Goal: Task Accomplishment & Management: Complete application form

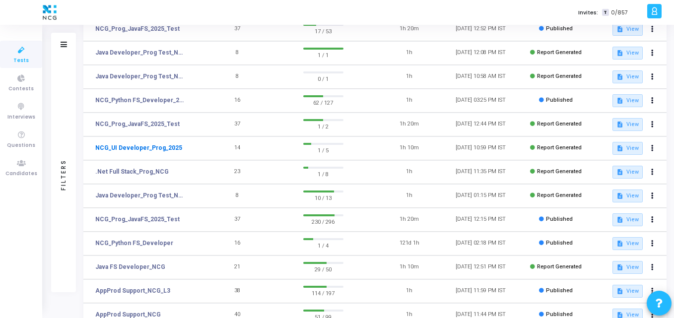
scroll to position [125, 0]
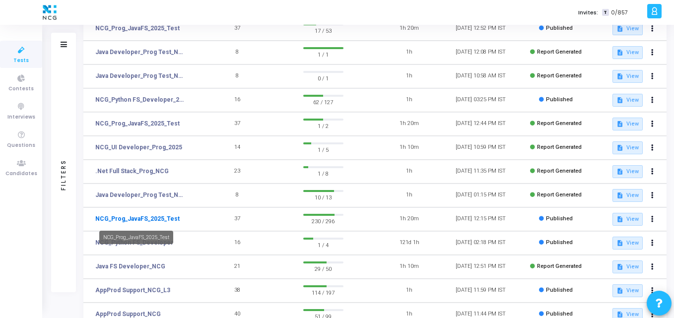
click at [142, 218] on link "NCG_Prog_JavaFS_2025_Test" at bounding box center [137, 219] width 84 height 9
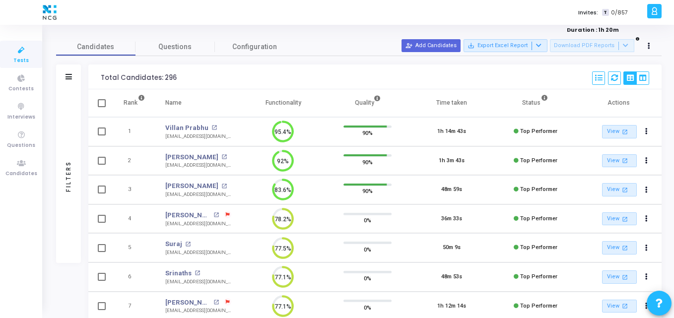
click at [69, 82] on div "Filters" at bounding box center [68, 77] width 25 height 25
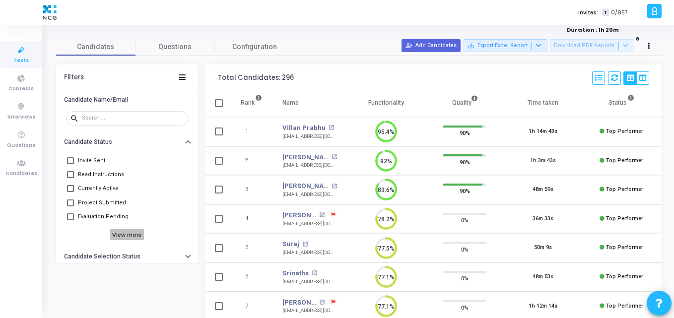
click at [120, 233] on h6 "View more" at bounding box center [127, 234] width 34 height 11
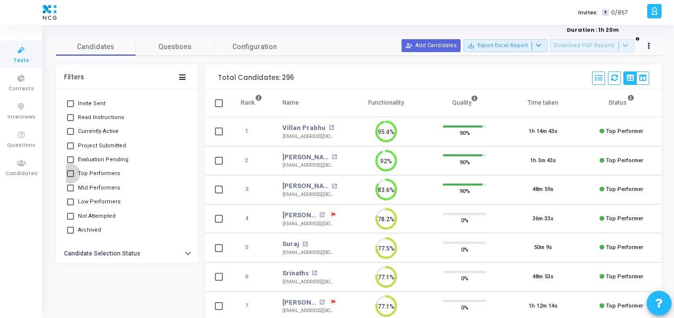
click at [67, 174] on span at bounding box center [70, 173] width 7 height 7
click at [70, 177] on input "Top Performers" at bounding box center [70, 177] width 0 height 0
checkbox input "true"
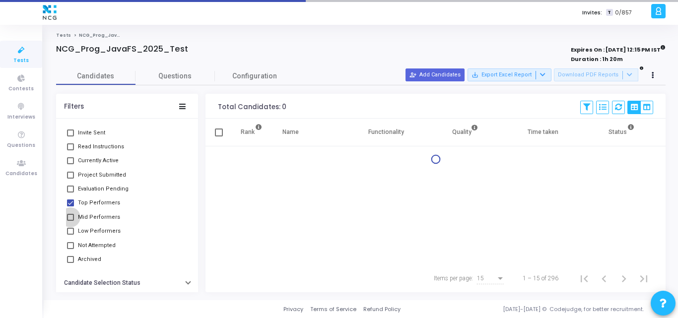
click at [70, 220] on span at bounding box center [70, 217] width 7 height 7
click at [70, 221] on input "Mid Performers" at bounding box center [70, 221] width 0 height 0
checkbox input "true"
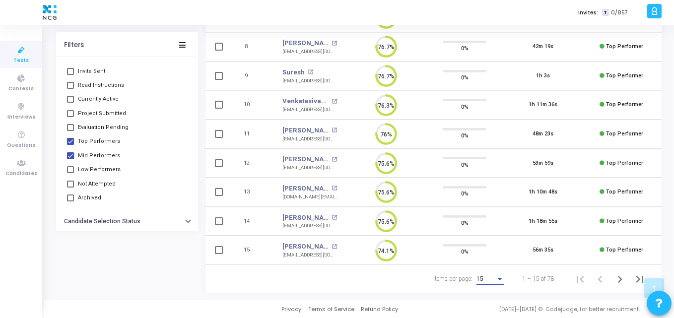
click at [498, 281] on div "Items per page:" at bounding box center [500, 279] width 9 height 8
click at [491, 274] on span "50" at bounding box center [491, 274] width 28 height 18
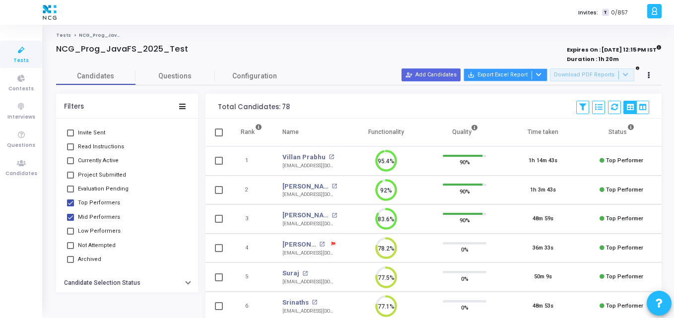
click at [542, 74] on icon at bounding box center [538, 74] width 5 height 5
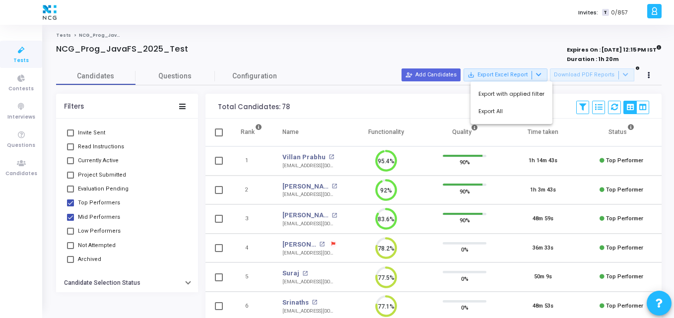
click at [574, 89] on div at bounding box center [337, 159] width 674 height 318
click at [588, 107] on button at bounding box center [583, 107] width 13 height 13
click at [543, 104] on div "Total Candidates: 78 Select S No Name Questions Functionality Quality Time Take…" at bounding box center [434, 106] width 456 height 25
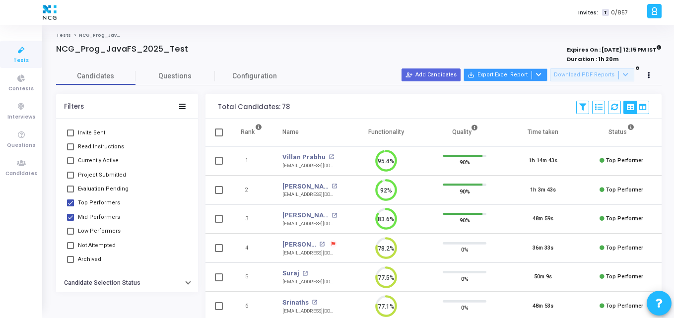
click at [542, 75] on icon at bounding box center [538, 74] width 5 height 5
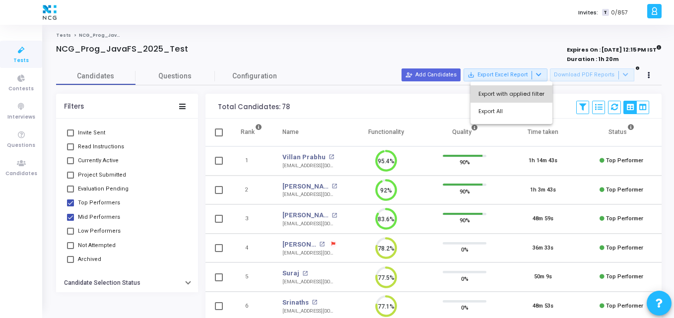
click at [521, 94] on button "Export with applied filter" at bounding box center [512, 93] width 82 height 17
click at [27, 63] on span "Tests" at bounding box center [20, 61] width 15 height 8
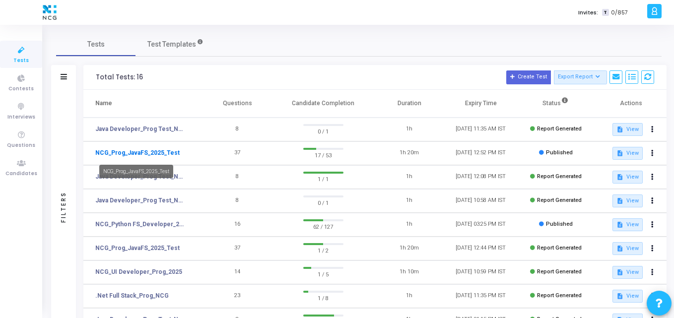
click at [120, 154] on link "NCG_Prog_JavaFS_2025_Test" at bounding box center [137, 152] width 84 height 9
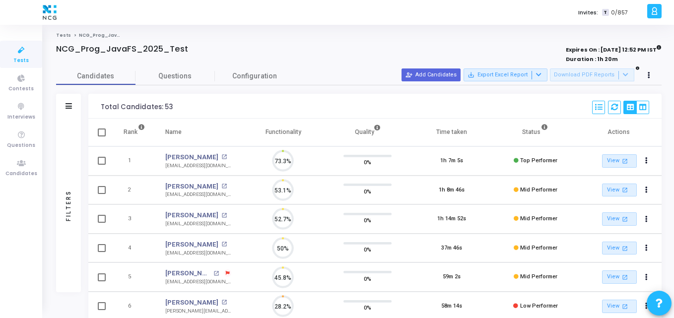
scroll to position [21, 25]
click at [69, 106] on icon at bounding box center [69, 105] width 6 height 5
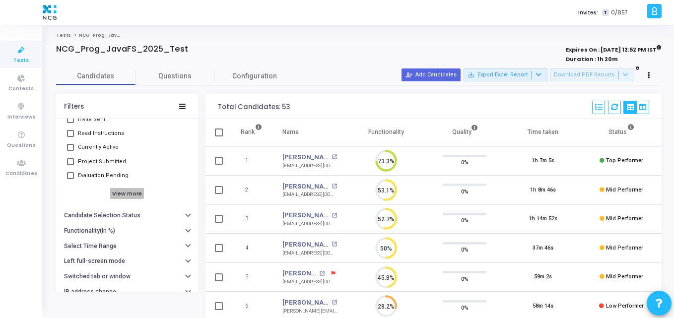
click at [122, 192] on h6 "View more" at bounding box center [127, 193] width 34 height 11
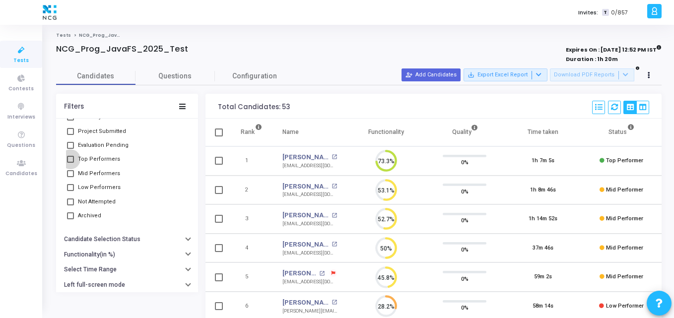
click at [69, 159] on span at bounding box center [70, 159] width 7 height 7
click at [70, 163] on input "Top Performers" at bounding box center [70, 163] width 0 height 0
checkbox input "true"
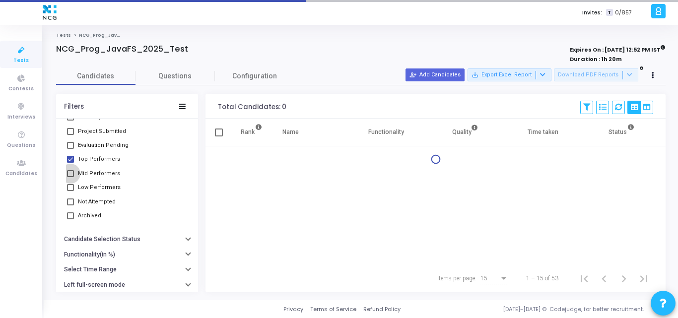
click at [69, 173] on span at bounding box center [70, 173] width 7 height 7
click at [70, 177] on input "Mid Performers" at bounding box center [70, 177] width 0 height 0
checkbox input "true"
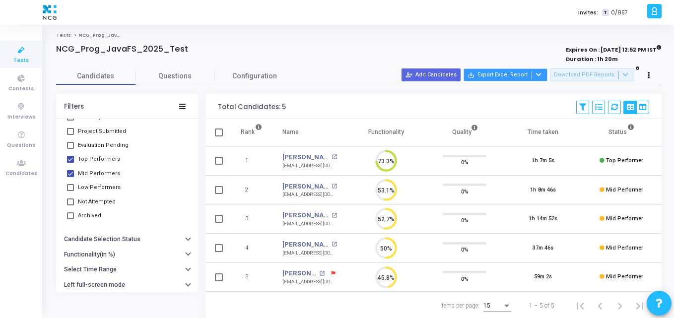
click at [494, 73] on button "save_alt Export Excel Report" at bounding box center [506, 75] width 84 height 13
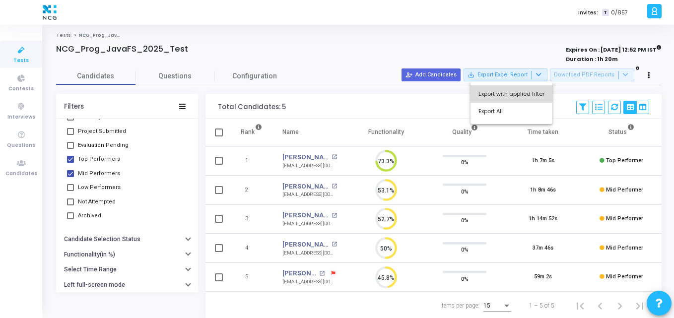
click at [526, 95] on button "Export with applied filter" at bounding box center [512, 93] width 82 height 17
click at [20, 54] on icon at bounding box center [21, 50] width 21 height 12
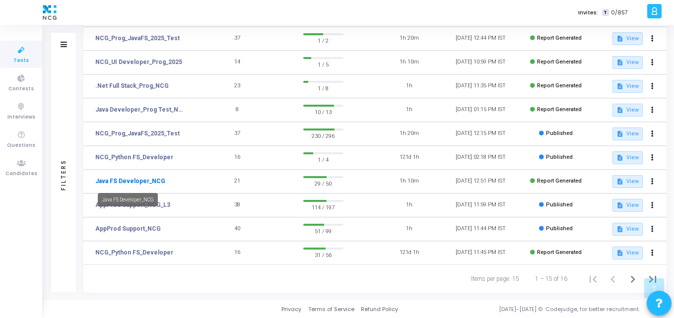
click at [138, 185] on link "Java FS Developer_NCG" at bounding box center [130, 181] width 70 height 9
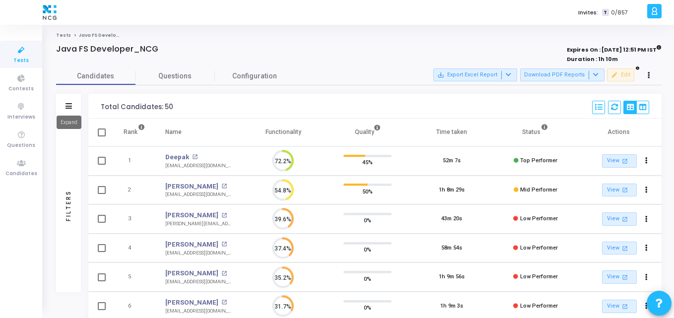
click at [70, 106] on icon at bounding box center [69, 105] width 6 height 5
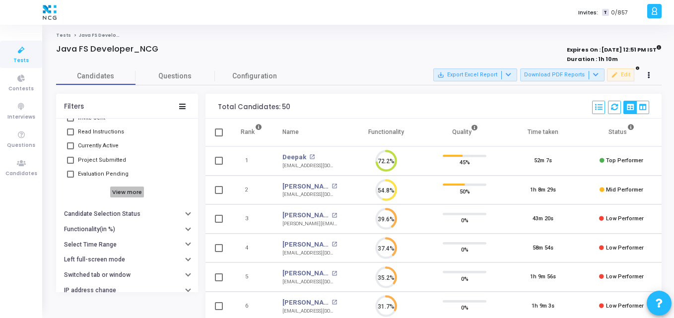
click at [128, 191] on h6 "View more" at bounding box center [127, 192] width 34 height 11
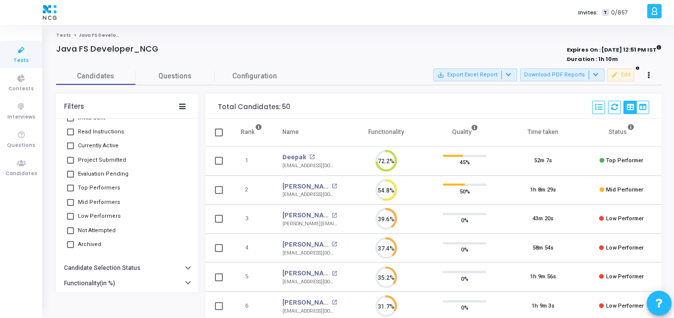
click at [71, 187] on span at bounding box center [70, 188] width 7 height 7
click at [71, 192] on input "Top Performers" at bounding box center [70, 192] width 0 height 0
checkbox input "true"
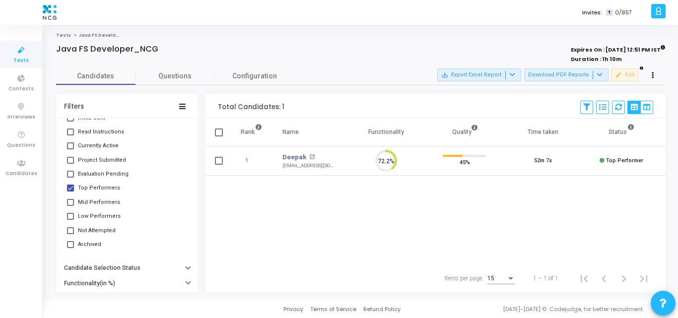
click at [69, 202] on span at bounding box center [70, 202] width 7 height 7
click at [70, 206] on input "Mid Performers" at bounding box center [70, 206] width 0 height 0
checkbox input "true"
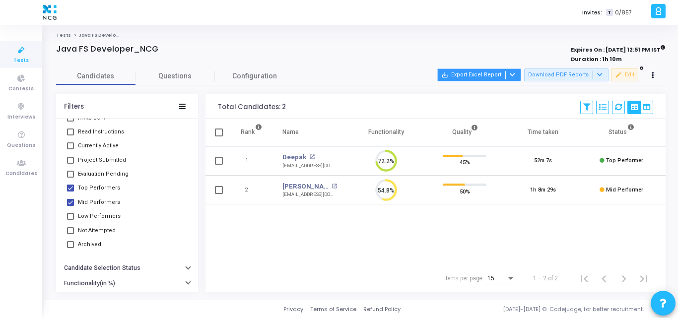
click at [517, 78] on div at bounding box center [512, 75] width 12 height 8
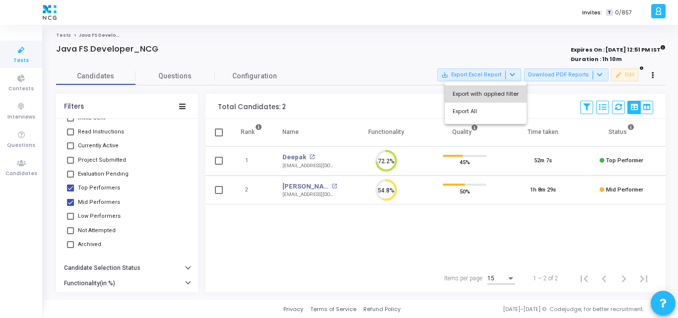
click at [499, 94] on button "Export with applied filter" at bounding box center [486, 93] width 82 height 17
click at [8, 52] on link "Tests" at bounding box center [21, 54] width 42 height 27
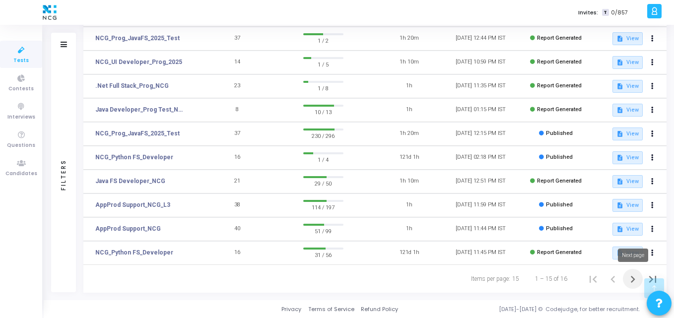
click at [631, 278] on icon "Next page" at bounding box center [633, 280] width 14 height 14
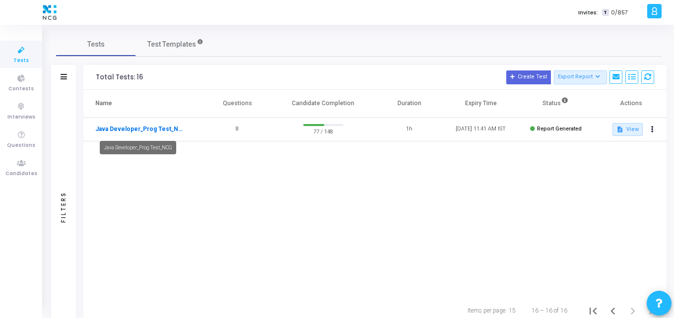
click at [146, 129] on link "Java Developer_Prog Test_NCG" at bounding box center [140, 129] width 91 height 9
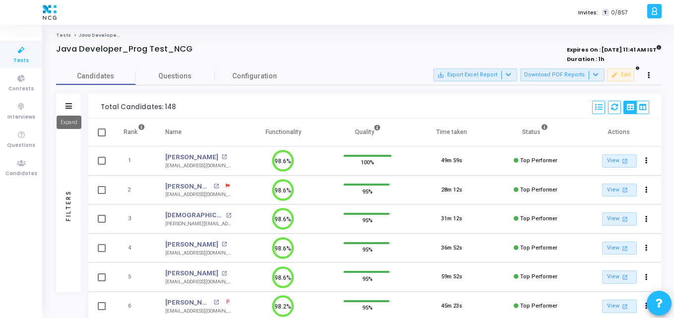
click at [68, 105] on icon at bounding box center [69, 105] width 6 height 5
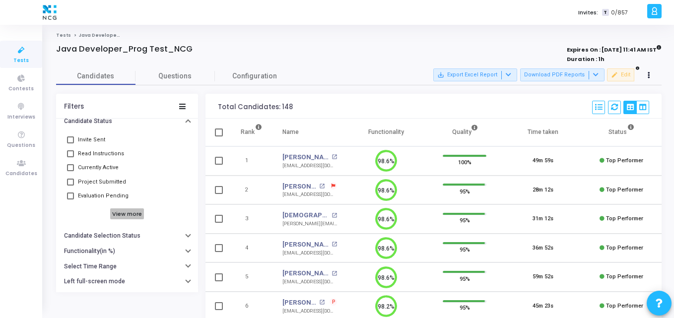
click at [123, 214] on h6 "View more" at bounding box center [127, 214] width 34 height 11
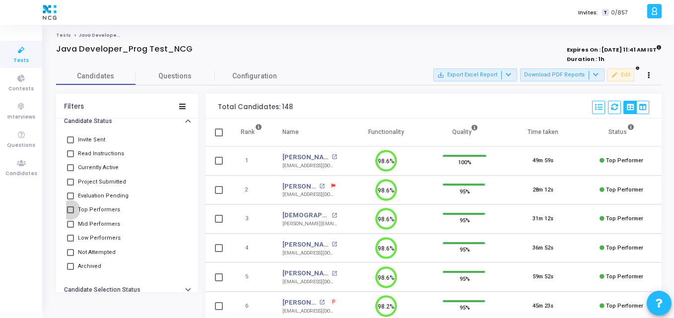
click at [71, 211] on span at bounding box center [70, 210] width 7 height 7
click at [71, 214] on input "Top Performers" at bounding box center [70, 214] width 0 height 0
checkbox input "true"
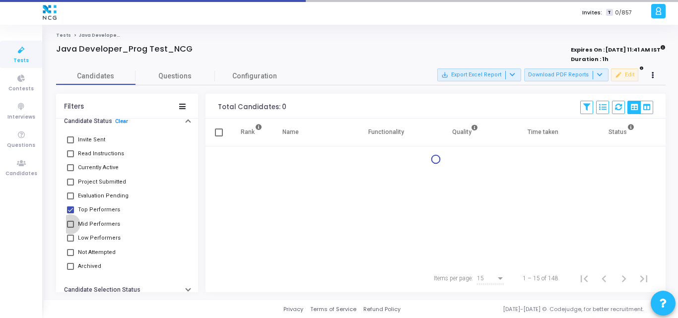
click at [69, 223] on span at bounding box center [70, 224] width 7 height 7
click at [70, 228] on input "Mid Performers" at bounding box center [70, 228] width 0 height 0
checkbox input "true"
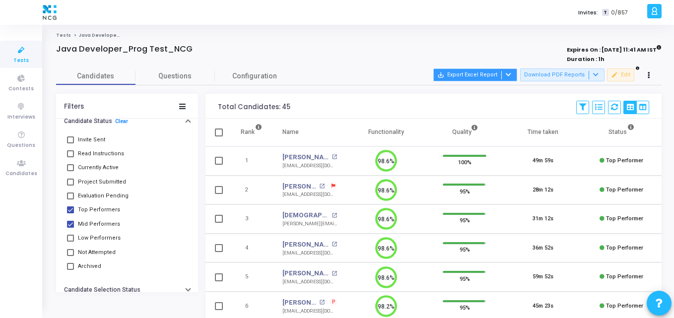
click at [514, 75] on div at bounding box center [508, 75] width 12 height 8
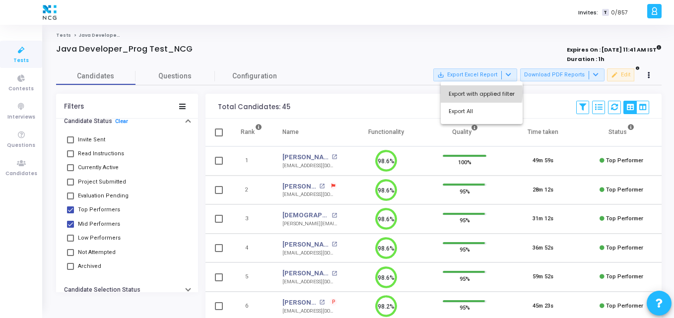
click at [470, 93] on button "Export with applied filter" at bounding box center [482, 93] width 82 height 17
click at [17, 61] on span "Tests" at bounding box center [20, 61] width 15 height 8
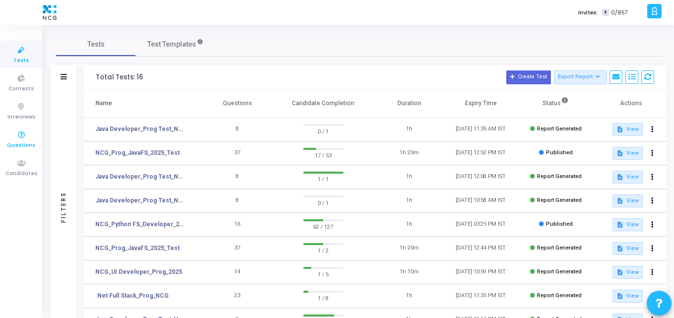
click at [23, 152] on link "Questions" at bounding box center [21, 139] width 42 height 27
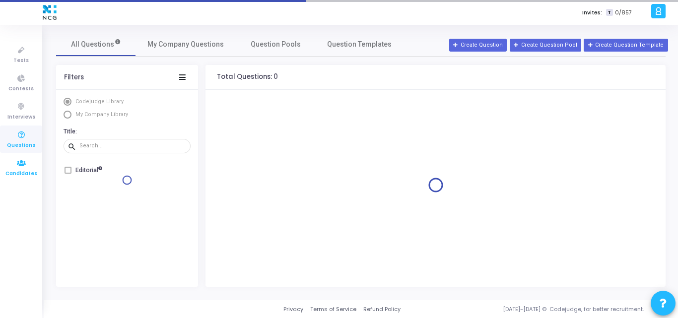
click at [18, 165] on icon at bounding box center [21, 163] width 21 height 12
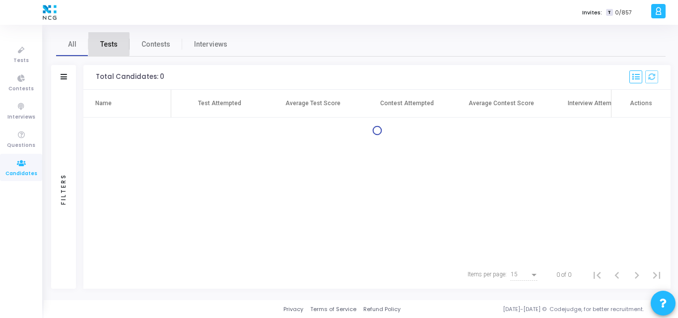
click at [102, 44] on span "Tests" at bounding box center [108, 44] width 17 height 10
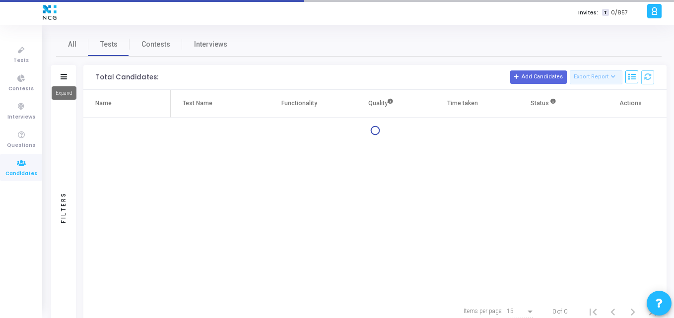
click at [65, 77] on icon at bounding box center [64, 76] width 6 height 5
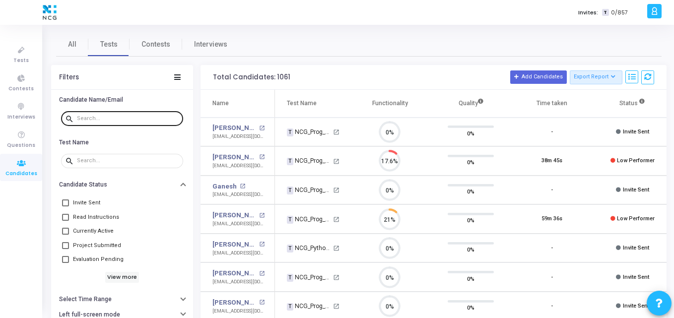
scroll to position [21, 25]
click at [94, 122] on div at bounding box center [128, 118] width 102 height 16
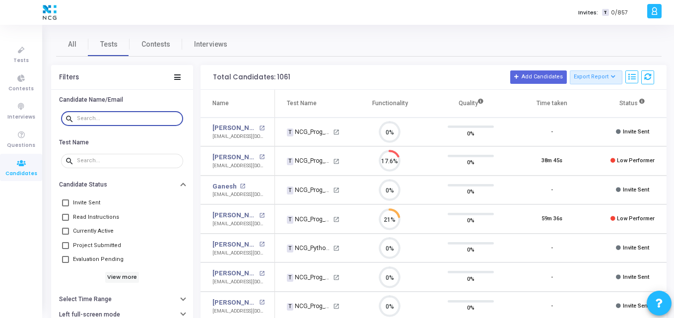
click at [103, 121] on input "text" at bounding box center [128, 119] width 102 height 6
paste input "[EMAIL_ADDRESS][DOMAIN_NAME]"
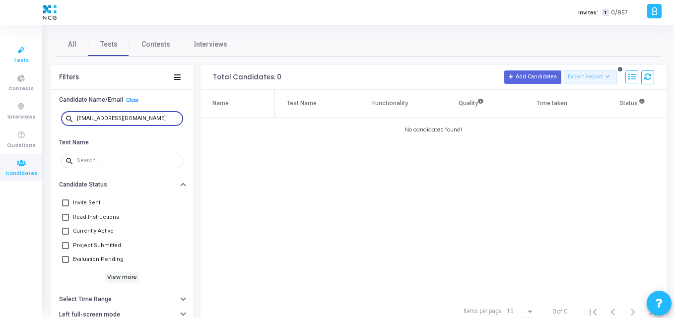
type input "[EMAIL_ADDRESS][DOMAIN_NAME]"
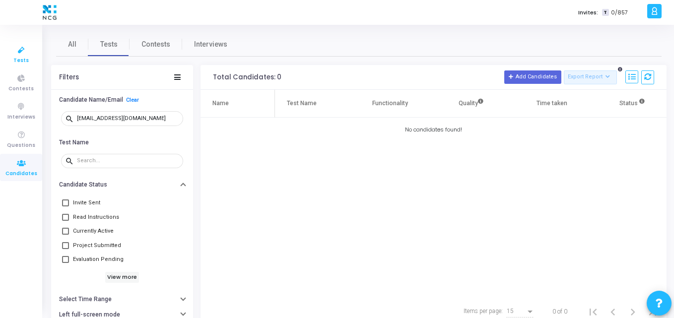
click at [14, 49] on icon at bounding box center [21, 50] width 21 height 12
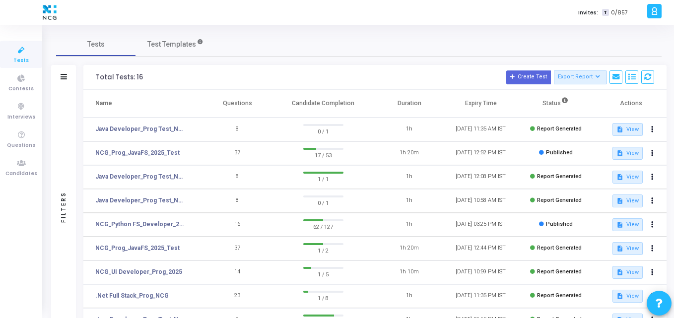
click at [258, 74] on h3 "Total Tests: 16 Create Test Export Report Id Name Job Role Questions Candidate …" at bounding box center [375, 78] width 559 height 14
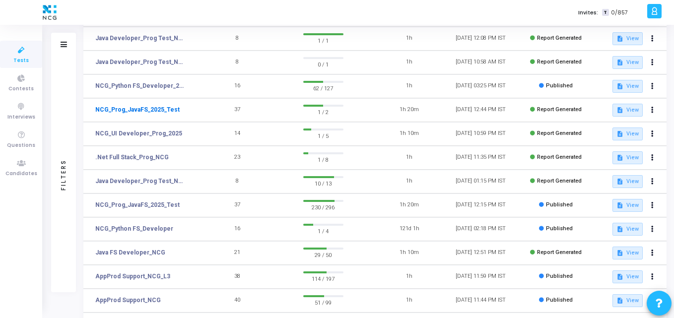
scroll to position [139, 0]
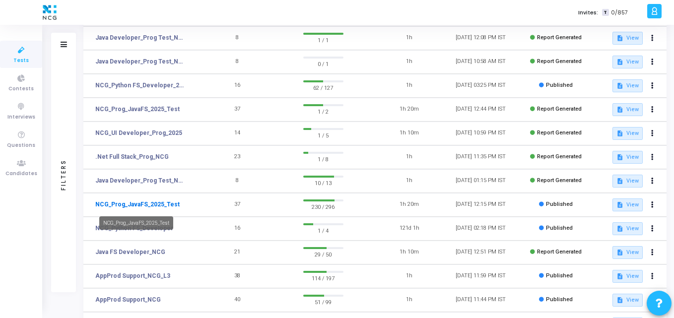
click at [137, 207] on link "NCG_Prog_JavaFS_2025_Test" at bounding box center [137, 204] width 84 height 9
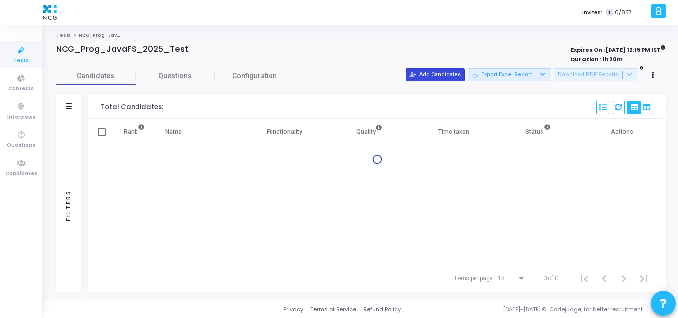
click at [455, 75] on button "person_add_alt Add Candidates" at bounding box center [435, 75] width 59 height 13
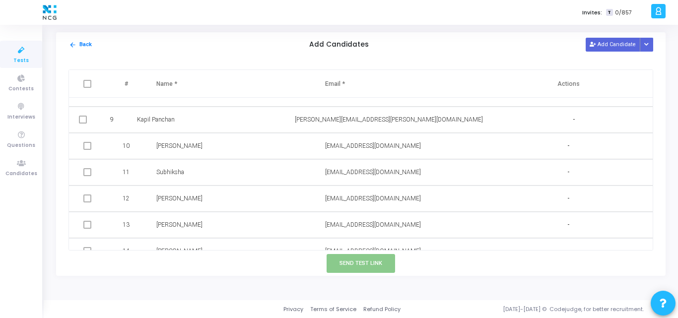
scroll to position [203, 0]
click at [605, 46] on button "Add Candidate" at bounding box center [613, 44] width 55 height 13
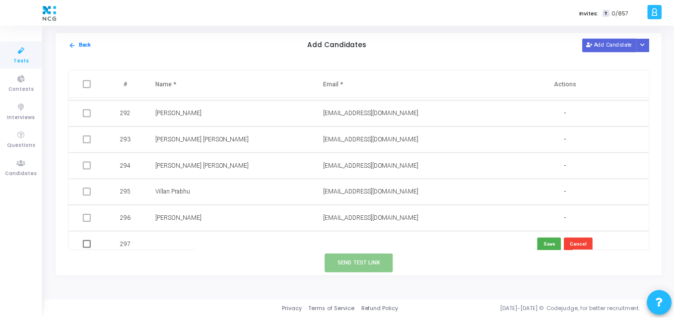
scroll to position [7665, 0]
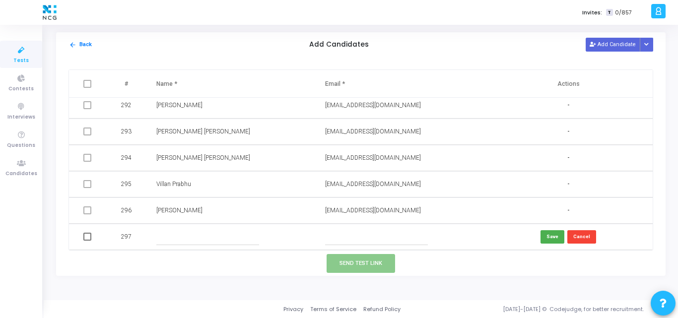
click at [338, 239] on input "text" at bounding box center [376, 237] width 103 height 16
paste input "[EMAIL_ADDRESS][DOMAIN_NAME]"
type input "[EMAIL_ADDRESS][DOMAIN_NAME]"
click at [200, 230] on input "text" at bounding box center [207, 237] width 103 height 16
paste input "[PERSON_NAME]"
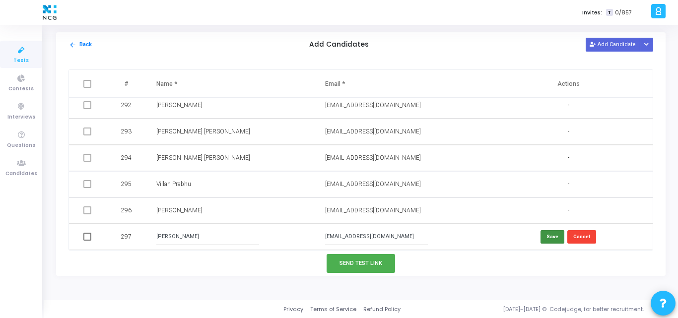
type input "[PERSON_NAME]"
click at [555, 237] on button "Save" at bounding box center [553, 236] width 24 height 13
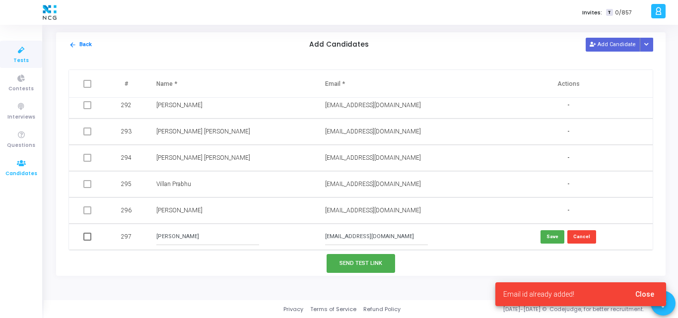
click at [17, 169] on icon at bounding box center [21, 163] width 21 height 12
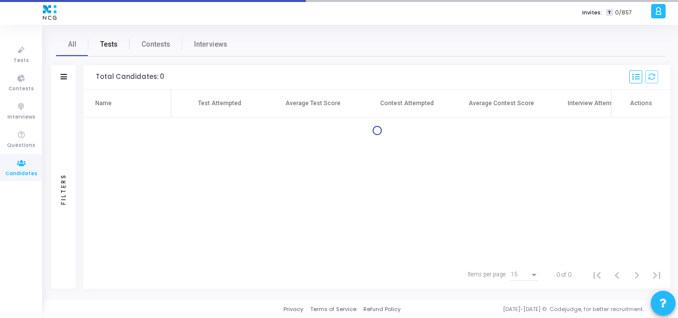
click at [115, 44] on span "Tests" at bounding box center [108, 44] width 17 height 10
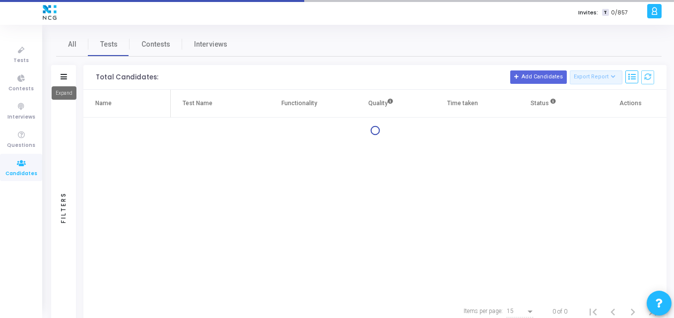
click at [66, 74] on icon at bounding box center [64, 76] width 6 height 5
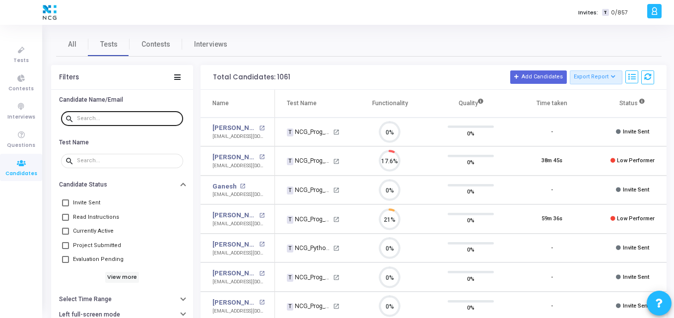
scroll to position [21, 25]
click at [95, 113] on div at bounding box center [128, 118] width 102 height 16
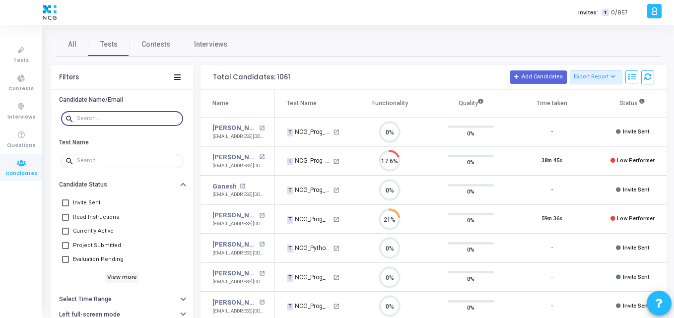
click at [95, 116] on input "text" at bounding box center [128, 119] width 102 height 6
paste input "[PERSON_NAME]"
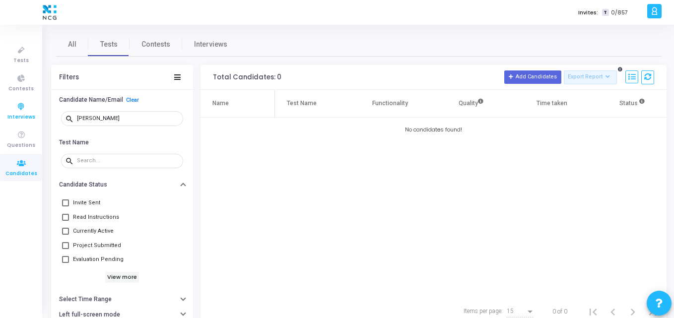
drag, startPoint x: 144, startPoint y: 122, endPoint x: 36, endPoint y: 108, distance: 108.7
click at [36, 108] on div "Tests Contests Interviews Questions Candidates Invites: T 0/857 K Kajal Setting…" at bounding box center [337, 159] width 674 height 318
click at [206, 93] on th "Name" at bounding box center [238, 104] width 74 height 28
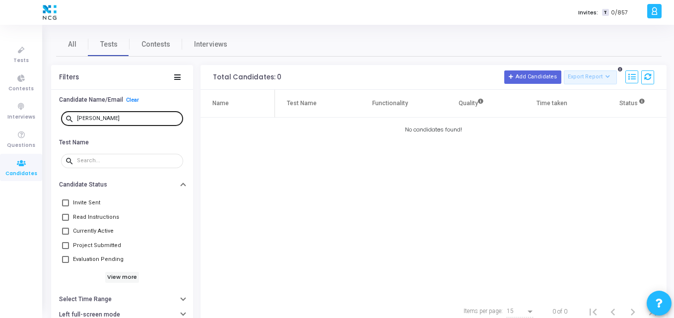
drag, startPoint x: 151, startPoint y: 122, endPoint x: 64, endPoint y: 118, distance: 87.0
click at [64, 118] on div "search [PERSON_NAME]" at bounding box center [122, 118] width 122 height 16
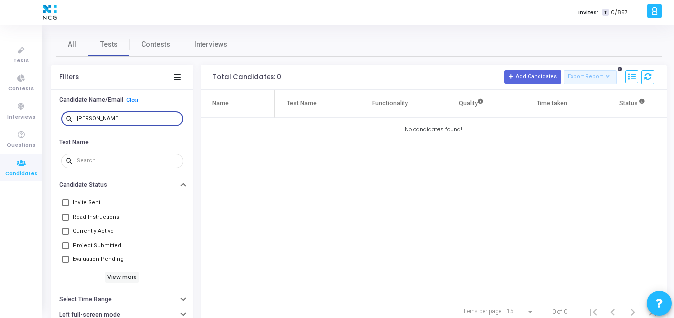
paste input "[EMAIL_ADDRESS][DOMAIN_NAME]"
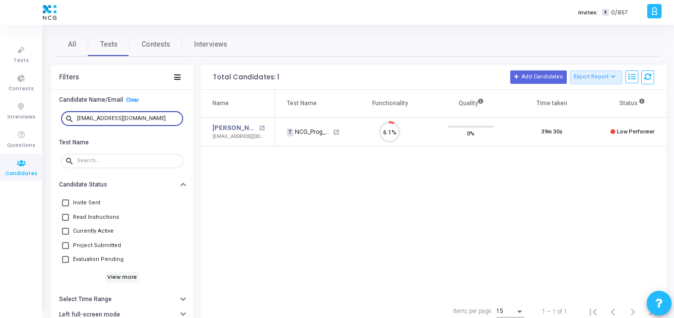
type input "[EMAIL_ADDRESS][DOMAIN_NAME]"
